Goal: Task Accomplishment & Management: Complete application form

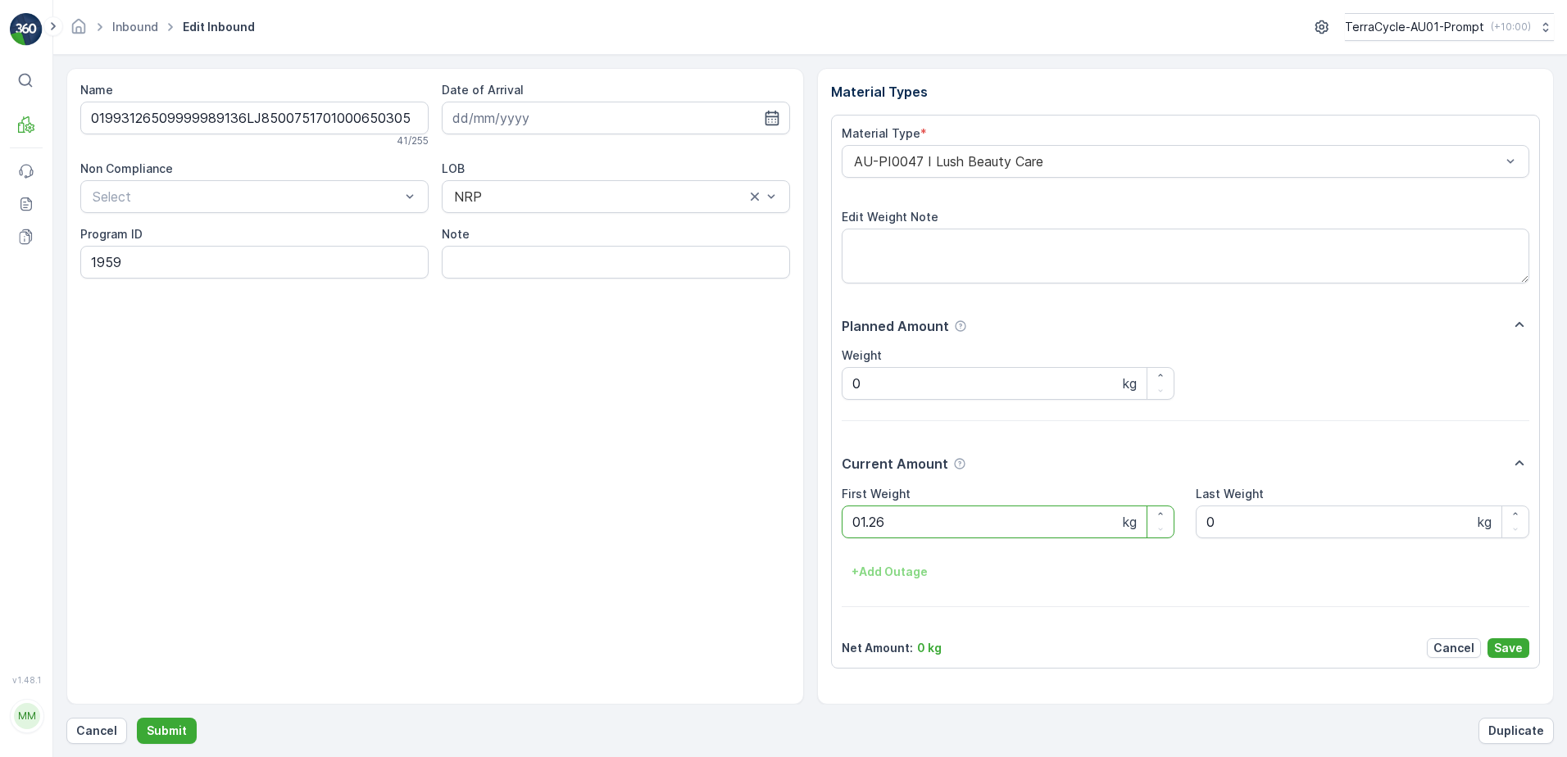
click at [137, 718] on button "Submit" at bounding box center [167, 731] width 60 height 26
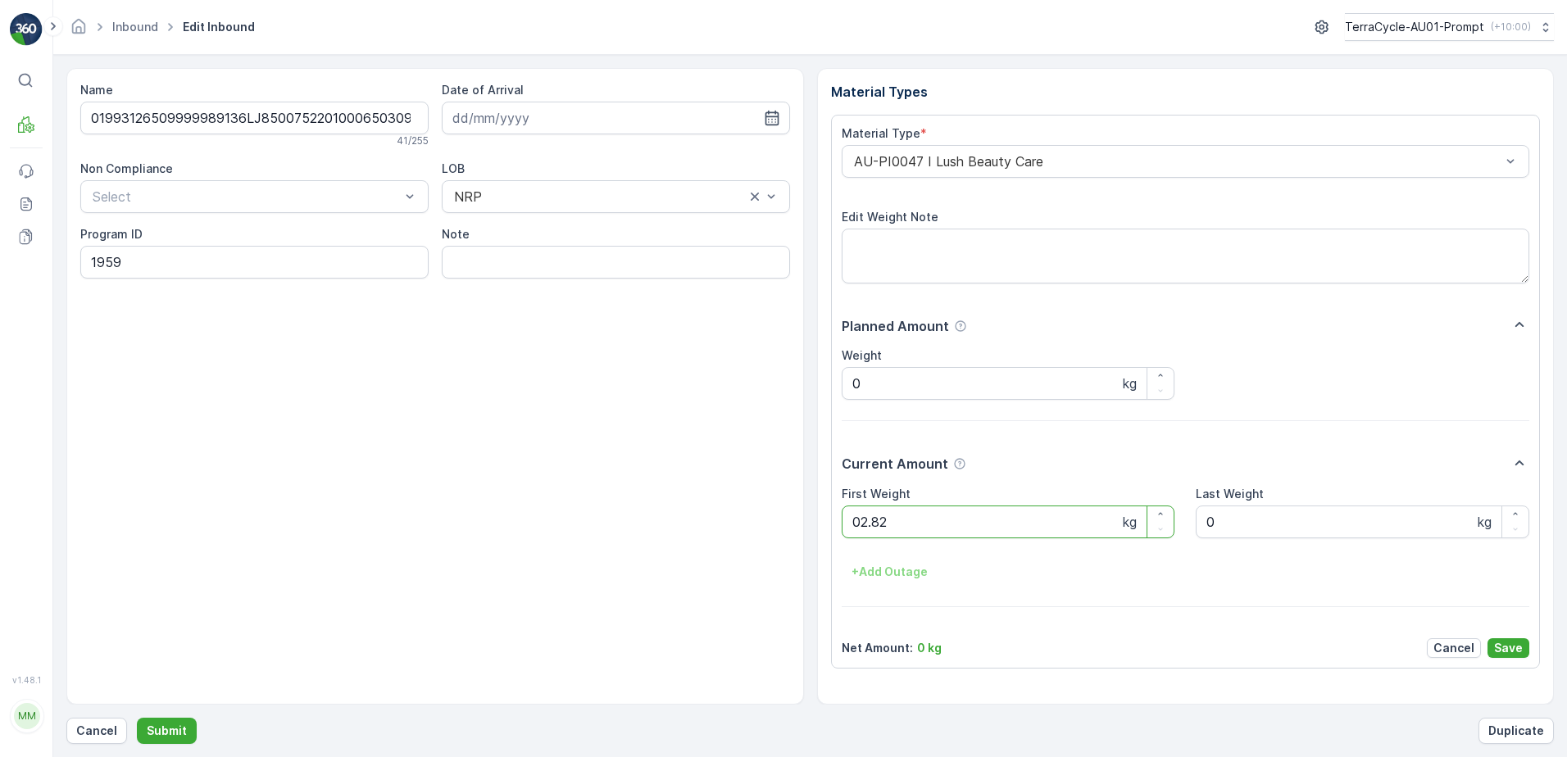
click at [137, 718] on button "Submit" at bounding box center [167, 731] width 60 height 26
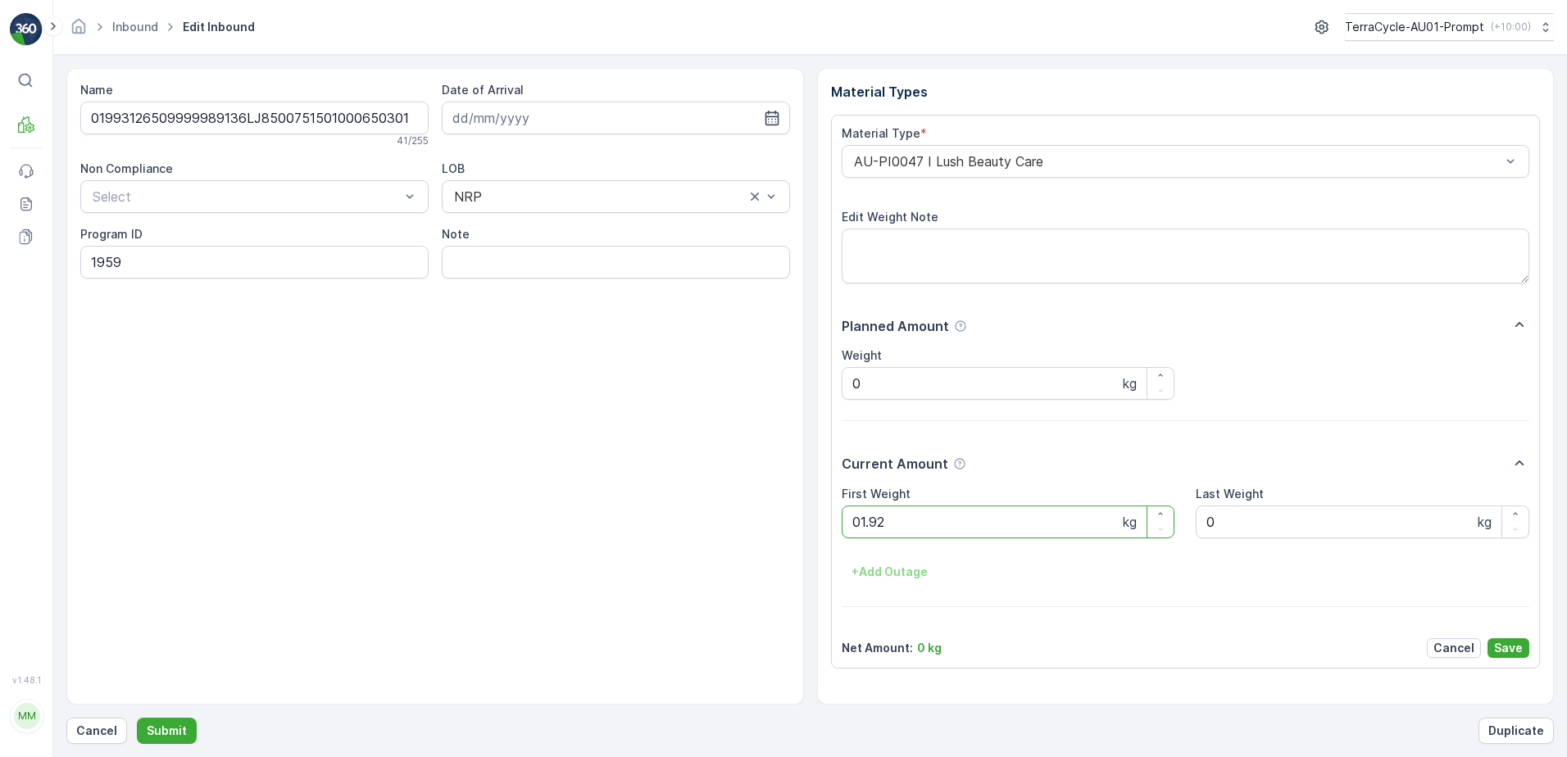
click at [137, 718] on button "Submit" at bounding box center [167, 731] width 60 height 26
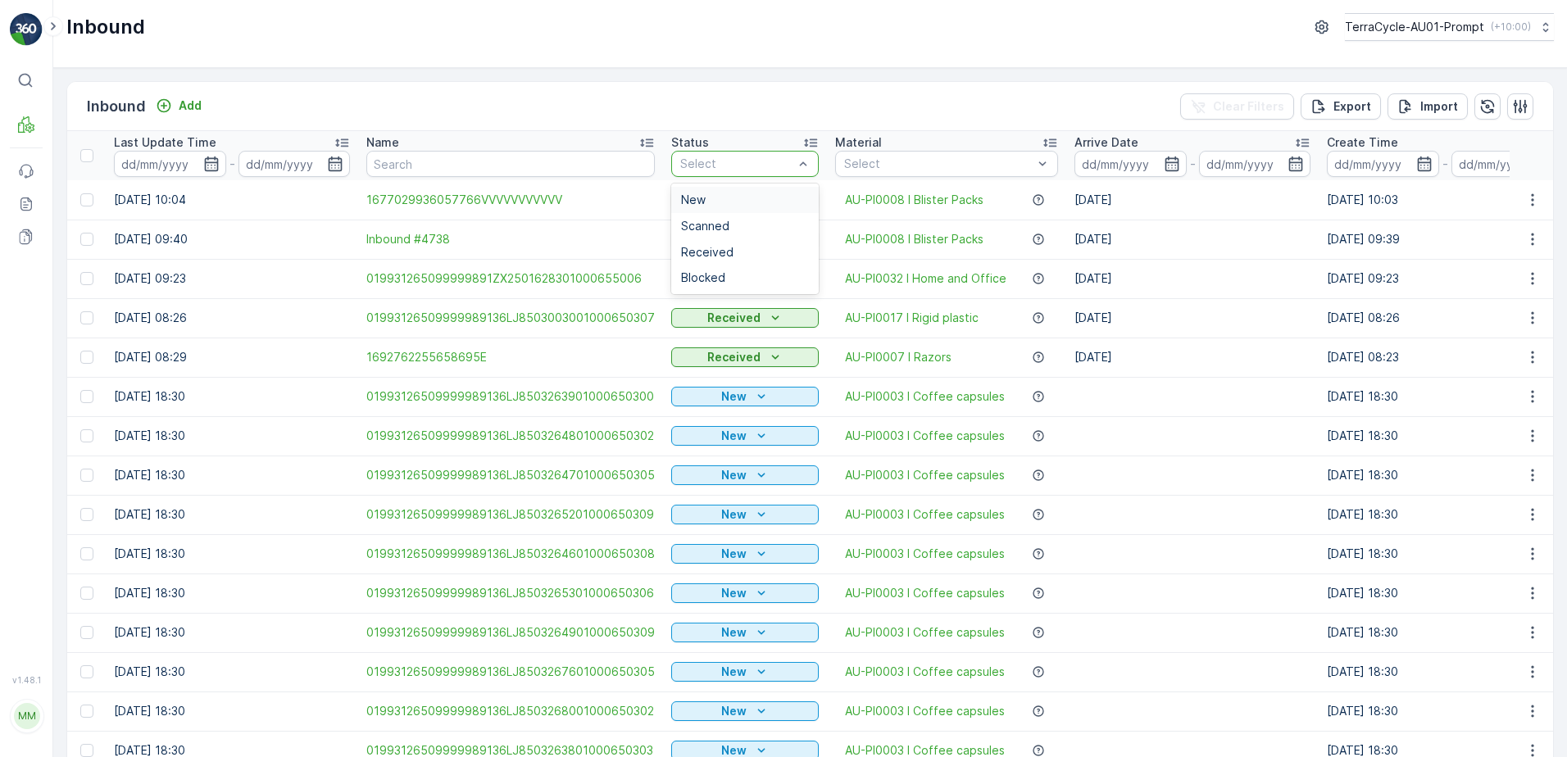
click at [786, 162] on div at bounding box center [737, 163] width 116 height 13
click at [720, 251] on span "Received" at bounding box center [707, 252] width 52 height 13
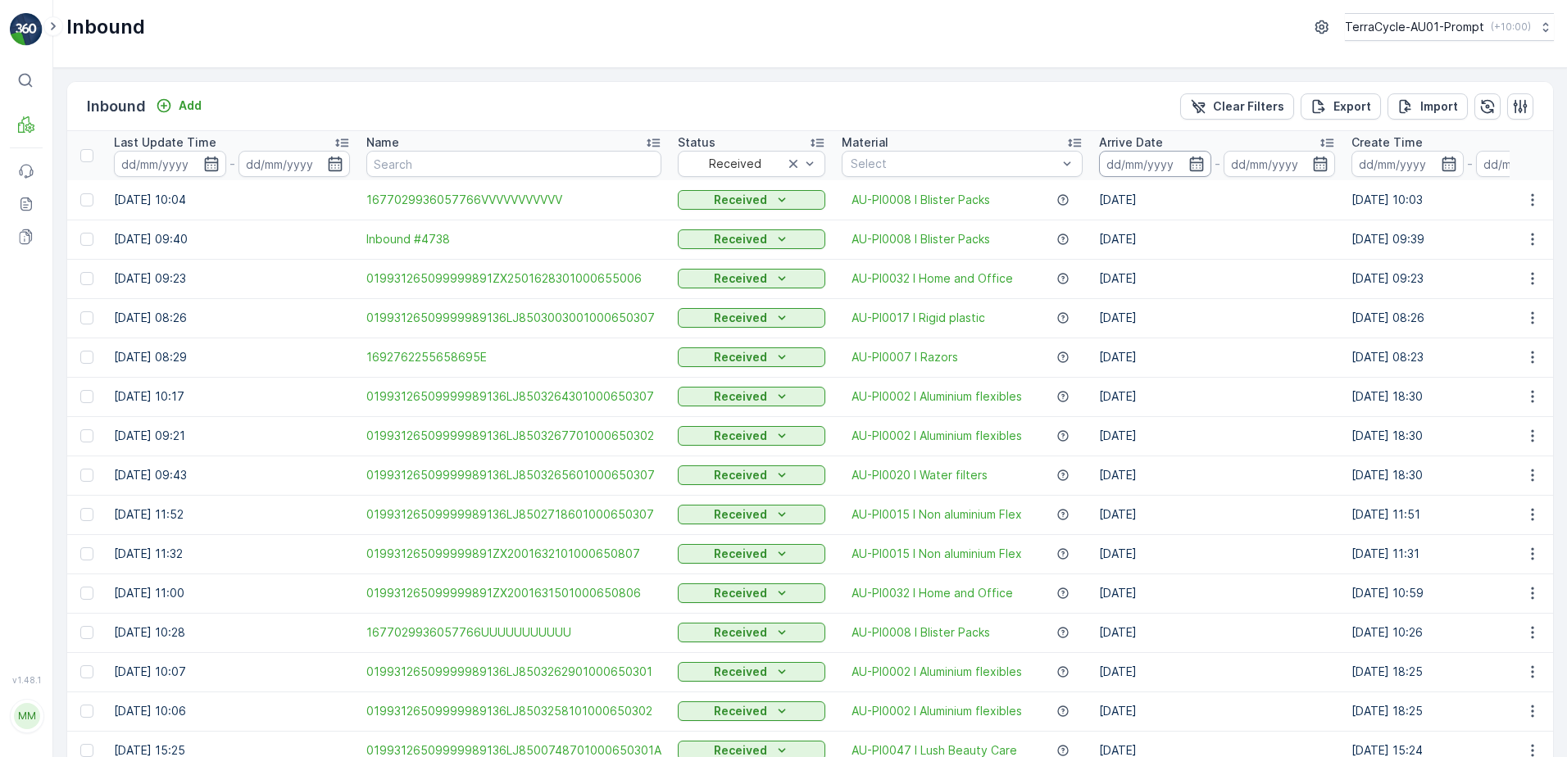
click at [1200, 166] on input at bounding box center [1155, 164] width 112 height 26
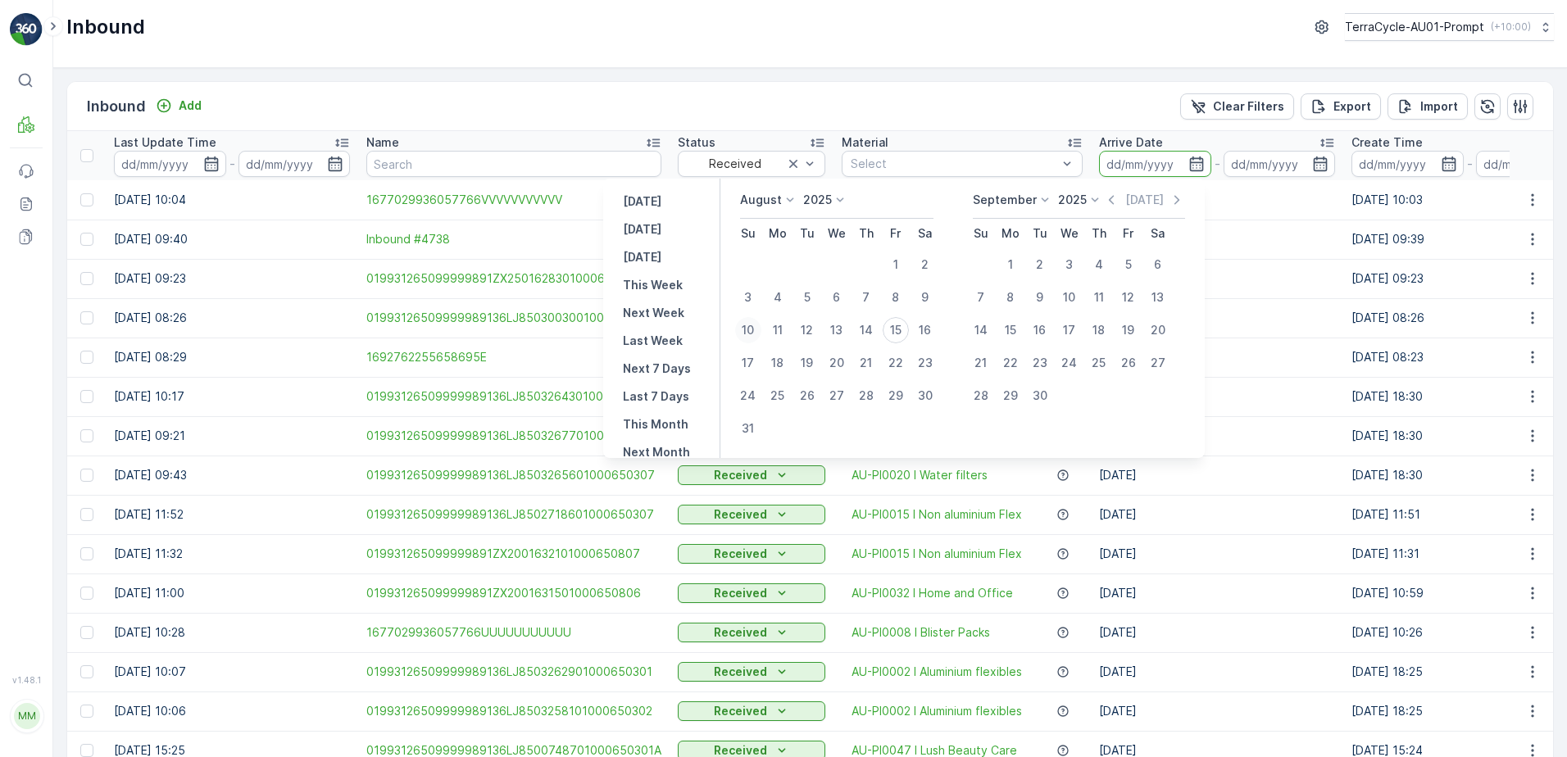
click at [761, 335] on div "10" at bounding box center [748, 330] width 26 height 26
type input "[DATE]"
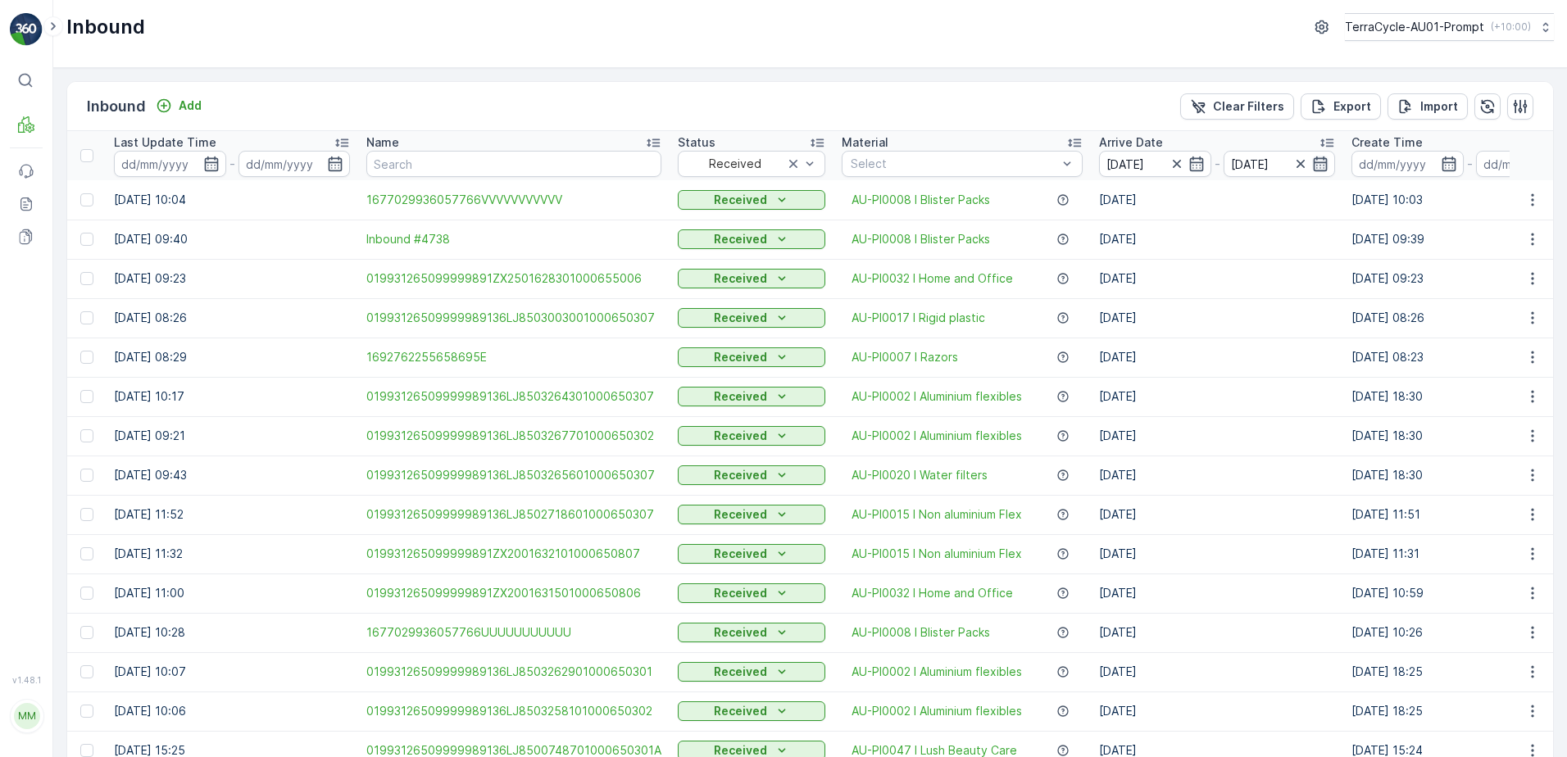
click at [1312, 158] on icon "button" at bounding box center [1320, 164] width 16 height 16
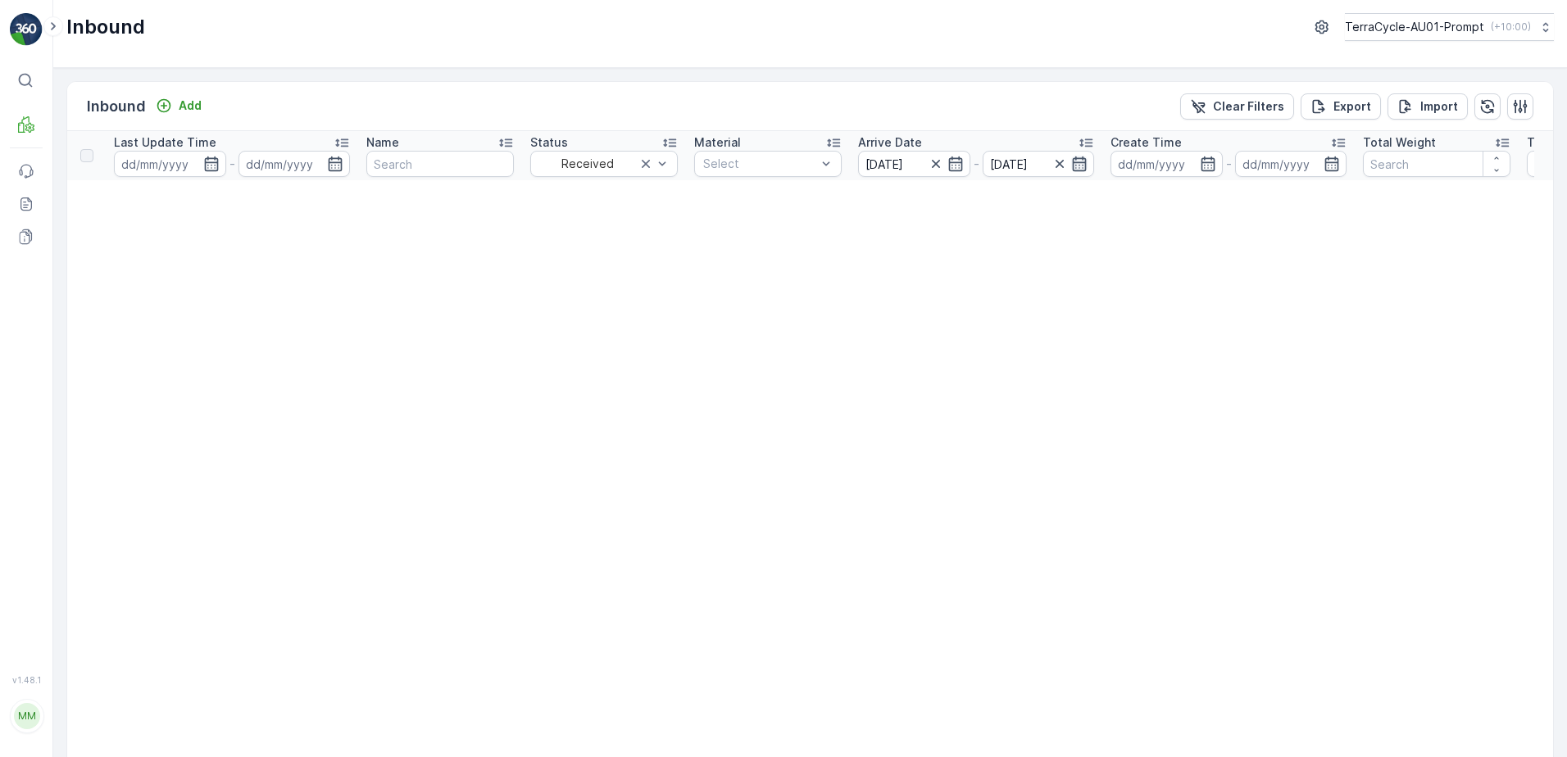
click at [1077, 162] on icon "button" at bounding box center [1080, 164] width 14 height 15
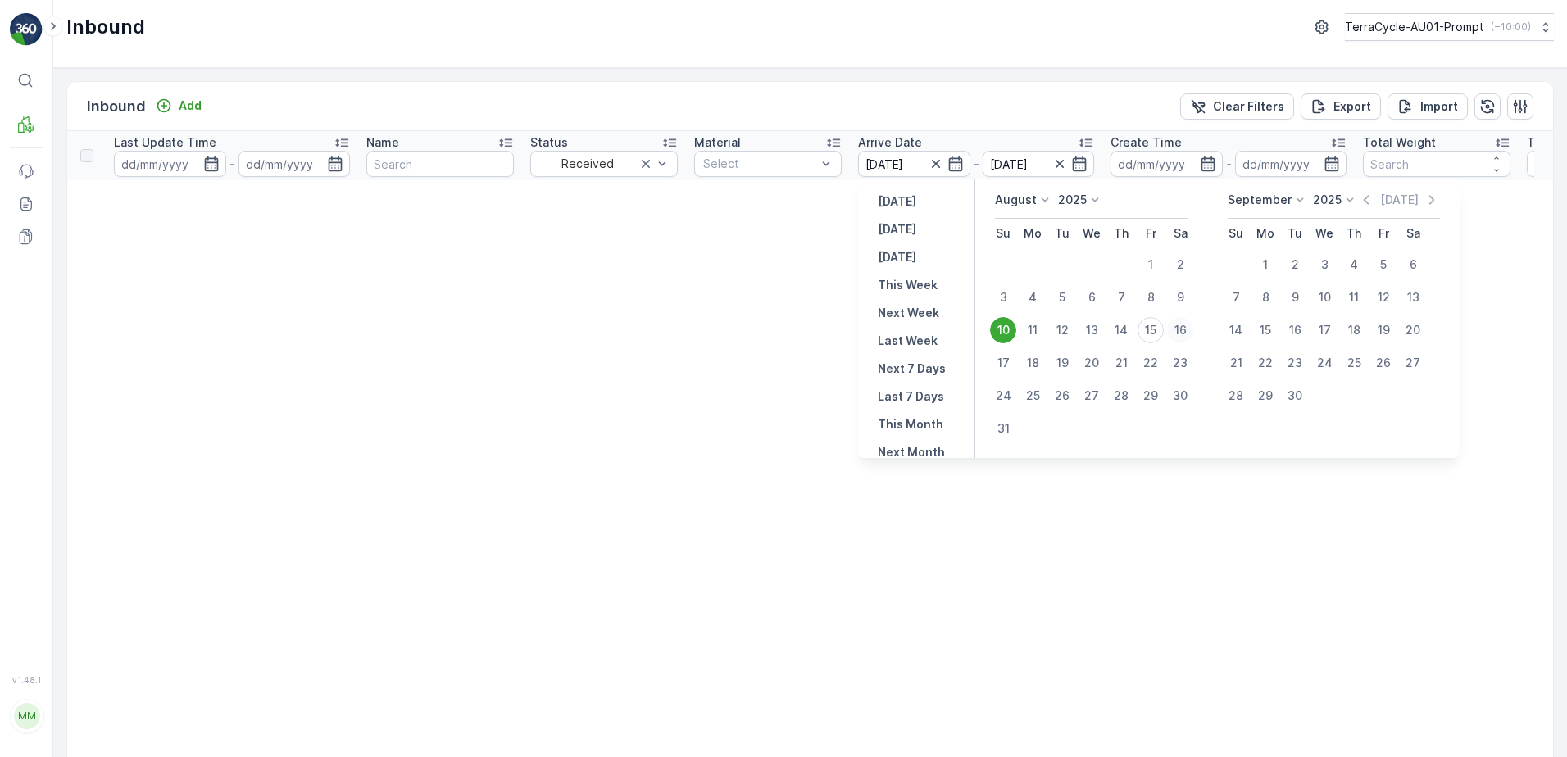
click at [1183, 329] on div "16" at bounding box center [1180, 330] width 26 height 26
type input "[DATE]"
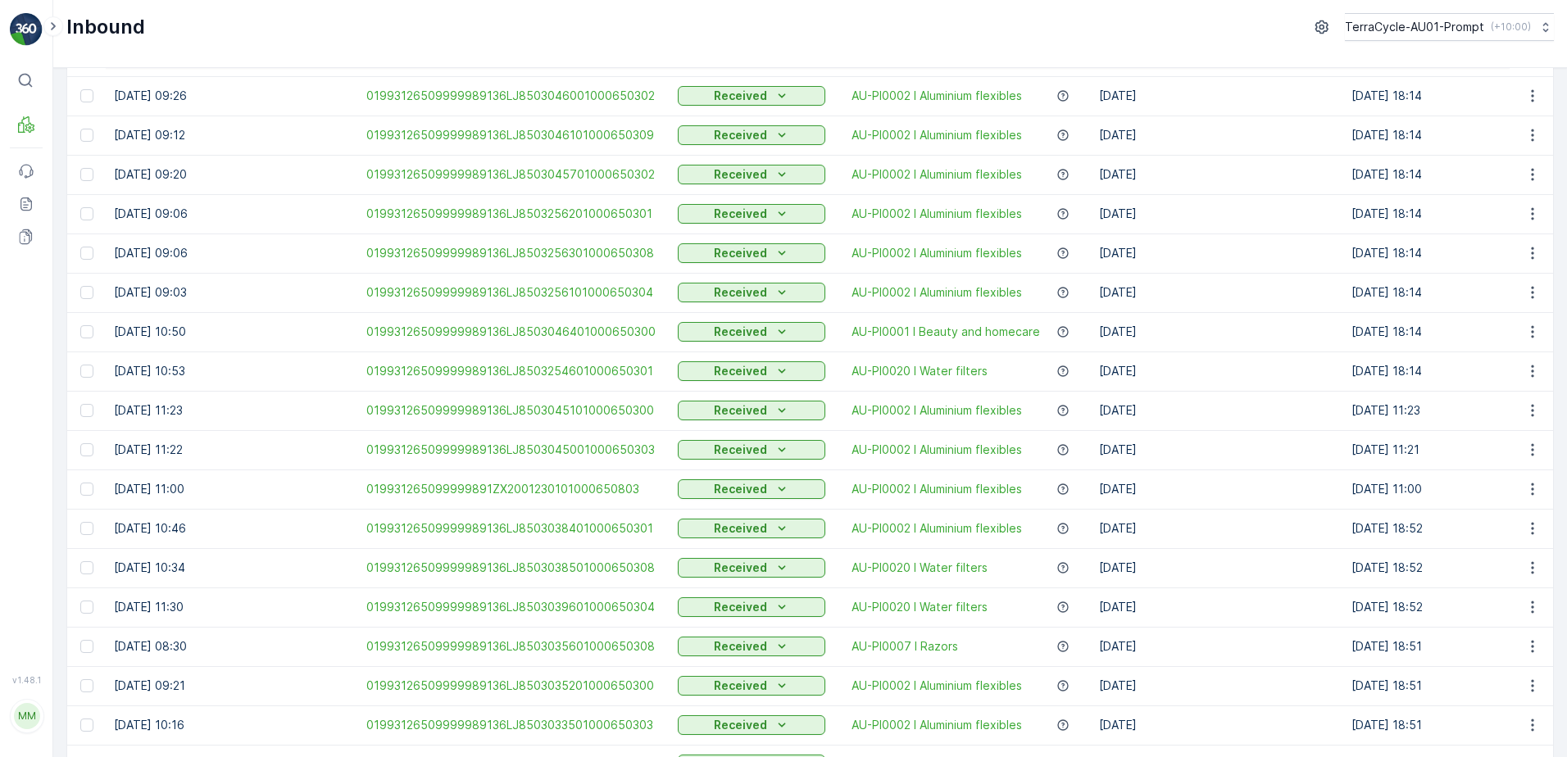
scroll to position [1050, 0]
